Goal: Find contact information: Find contact information

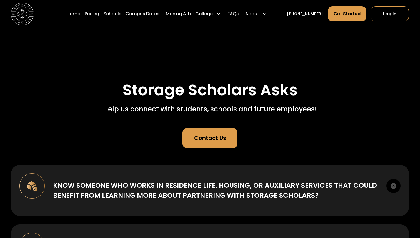
click at [207, 143] on link "Contact Us" at bounding box center [210, 138] width 55 height 20
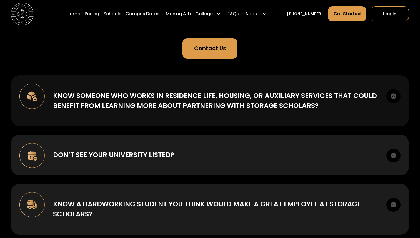
scroll to position [91, 0]
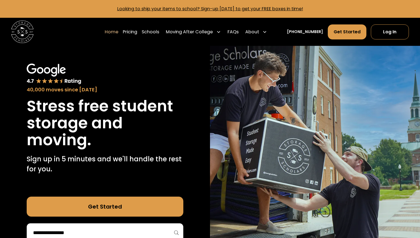
click at [392, 39] on nav "Home Pricing Schools Moving After College Commercial Projects Apartment Moving …" at bounding box center [257, 32] width 304 height 16
click at [390, 36] on link "Log In" at bounding box center [390, 31] width 38 height 15
